Goal: Find specific page/section: Find specific page/section

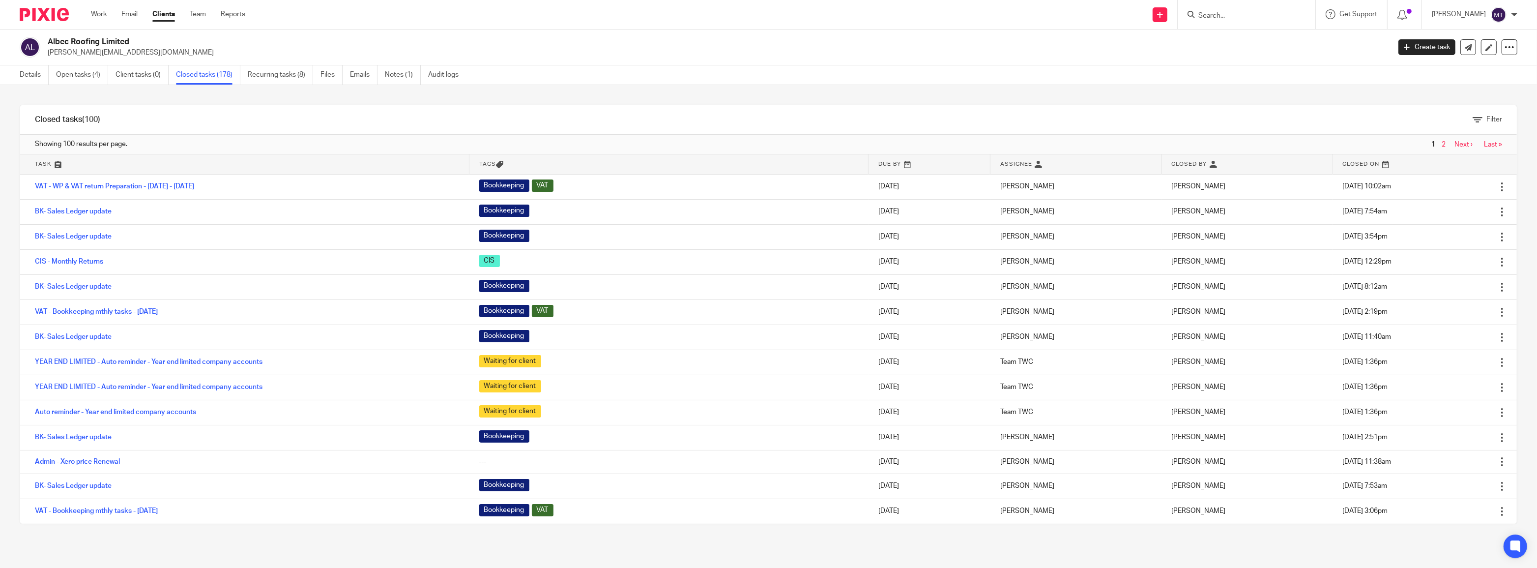
scroll to position [402, 0]
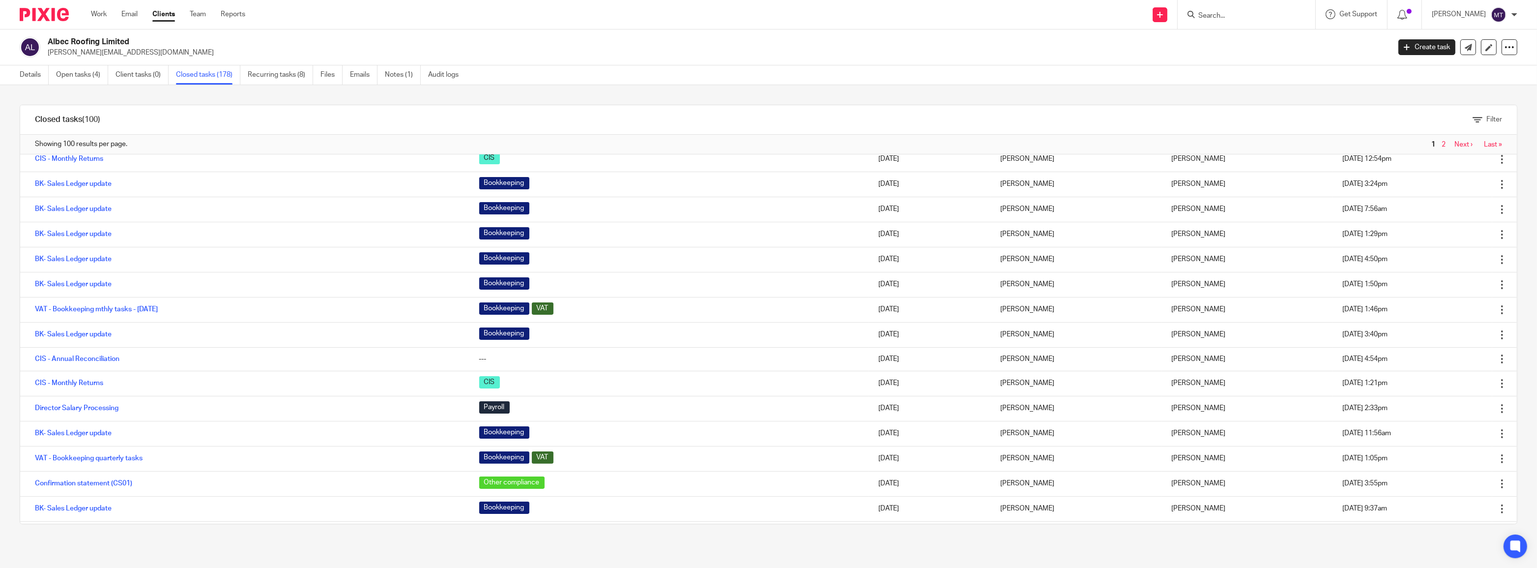
click at [1271, 14] on input "Search" at bounding box center [1242, 16] width 88 height 9
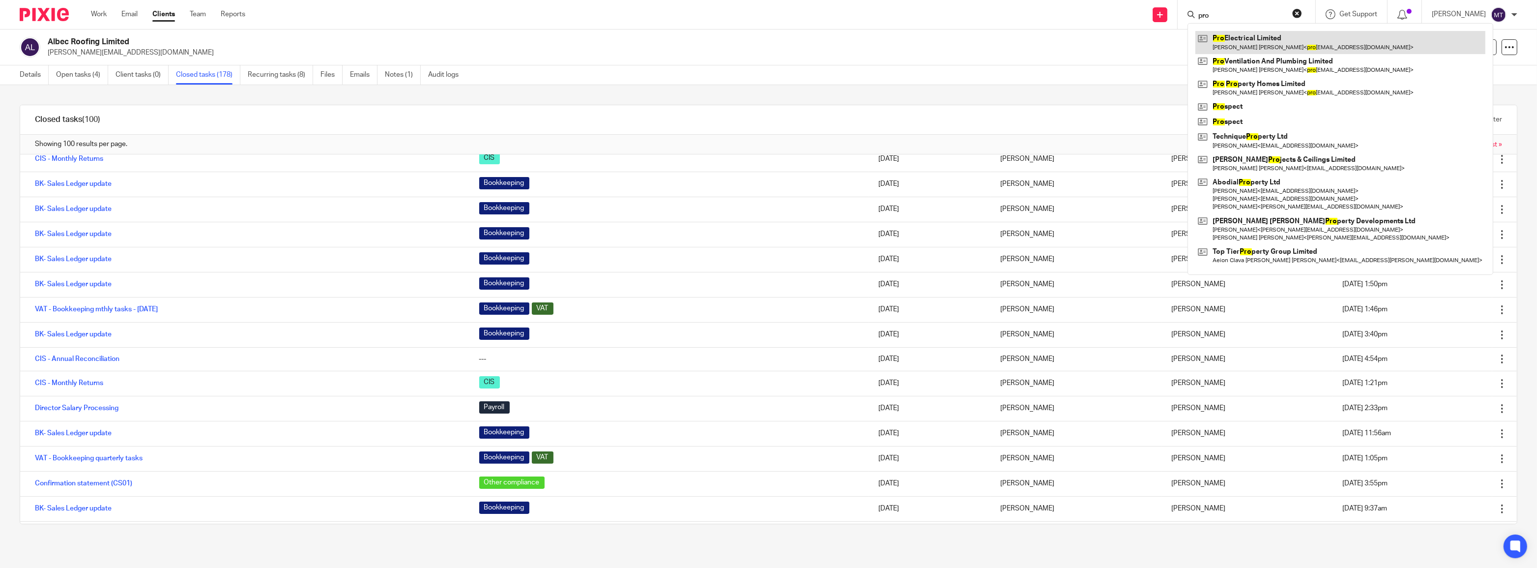
type input "pro"
click at [1264, 47] on link at bounding box center [1341, 42] width 290 height 23
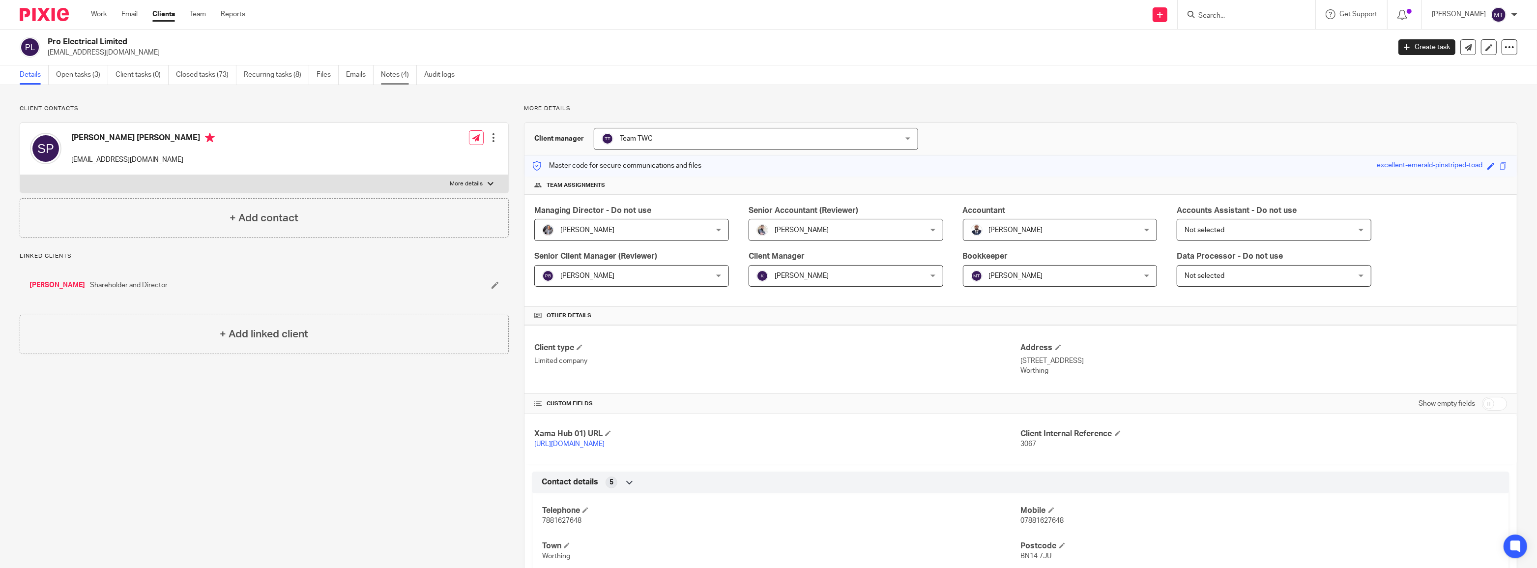
click at [390, 77] on link "Notes (4)" at bounding box center [399, 74] width 36 height 19
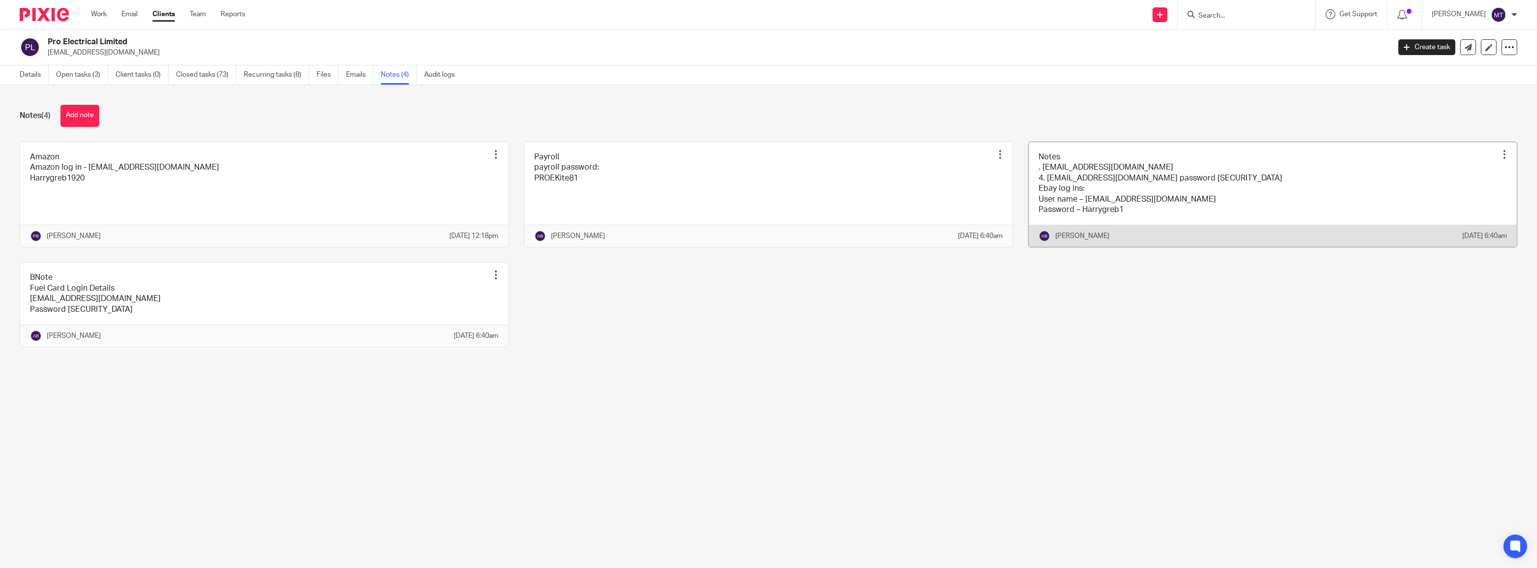
click at [1108, 199] on link at bounding box center [1273, 194] width 488 height 105
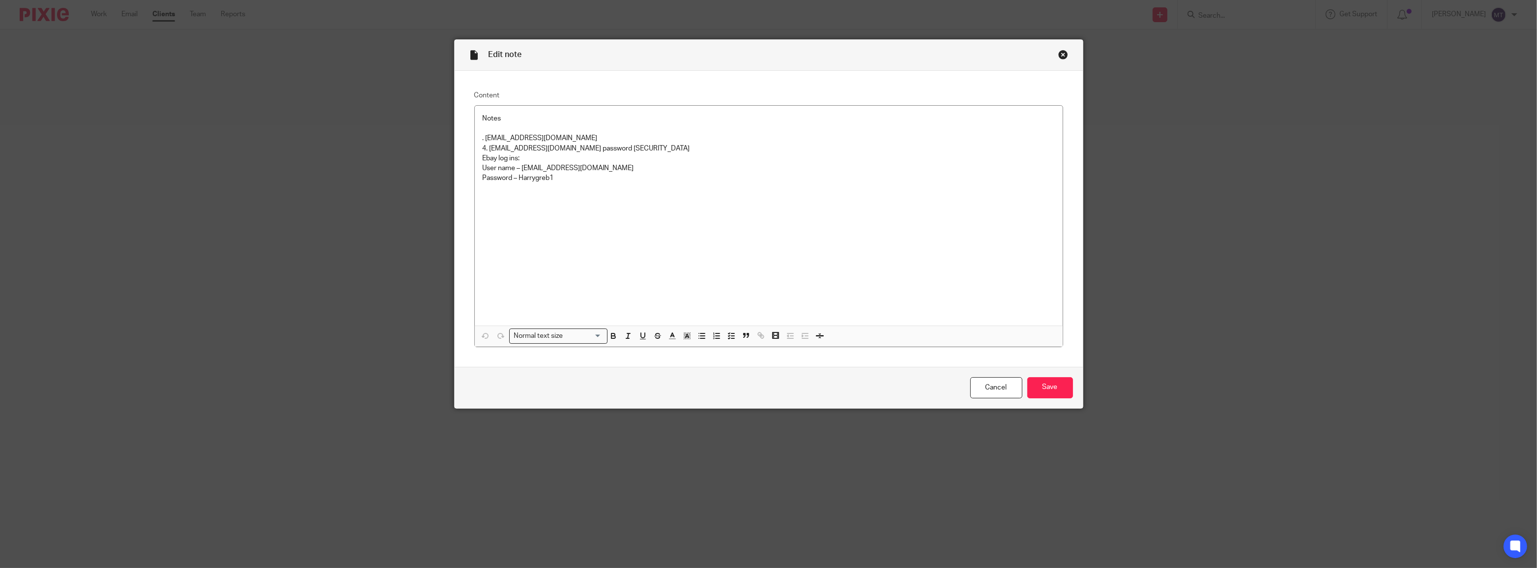
click at [349, 60] on div "Edit note Content Notes . [EMAIL_ADDRESS][DOMAIN_NAME] 4. [EMAIL_ADDRESS][DOMAI…" at bounding box center [768, 284] width 1537 height 568
